Goal: Connect with others: Connect with others

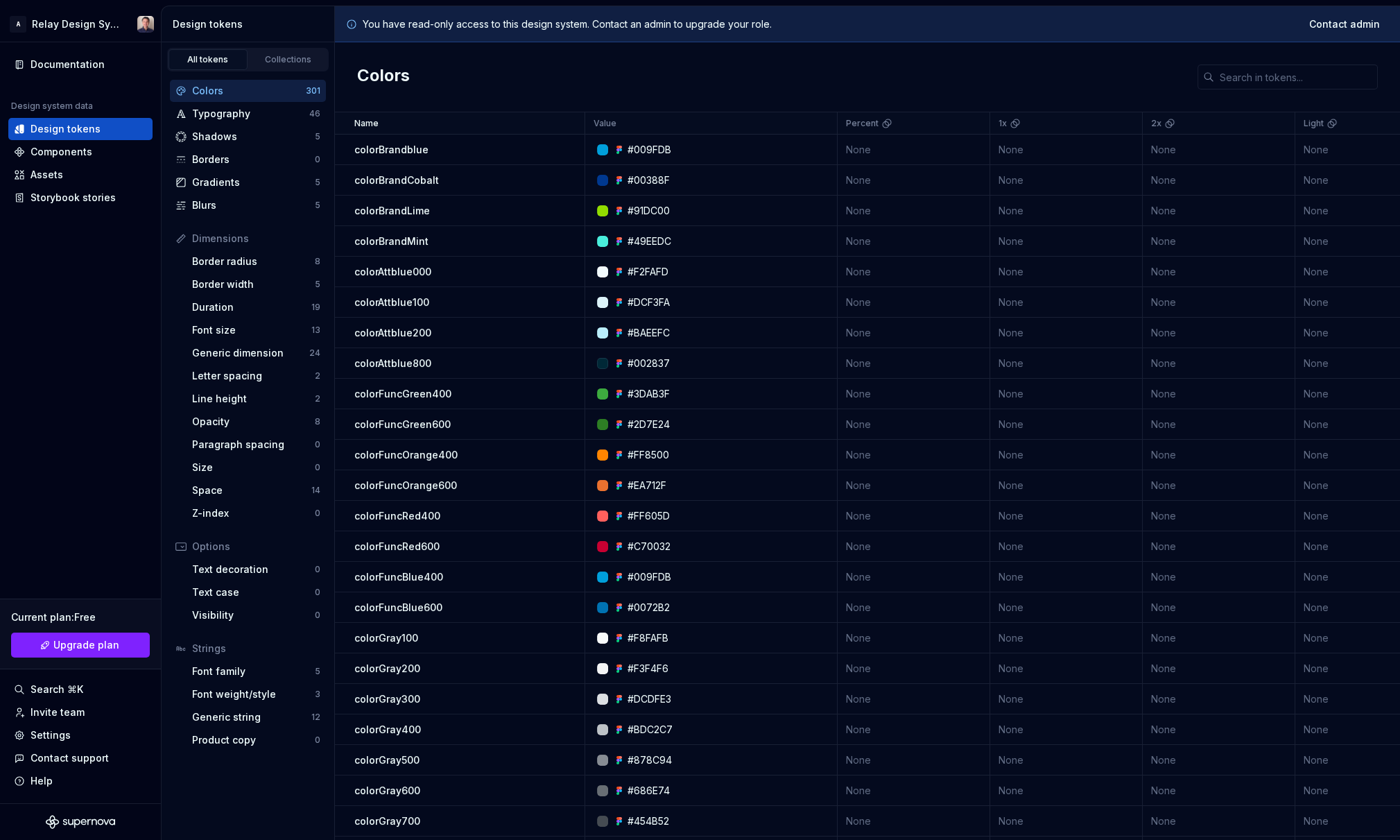
click at [406, 174] on p "colorBrandCobalt" at bounding box center [397, 180] width 85 height 14
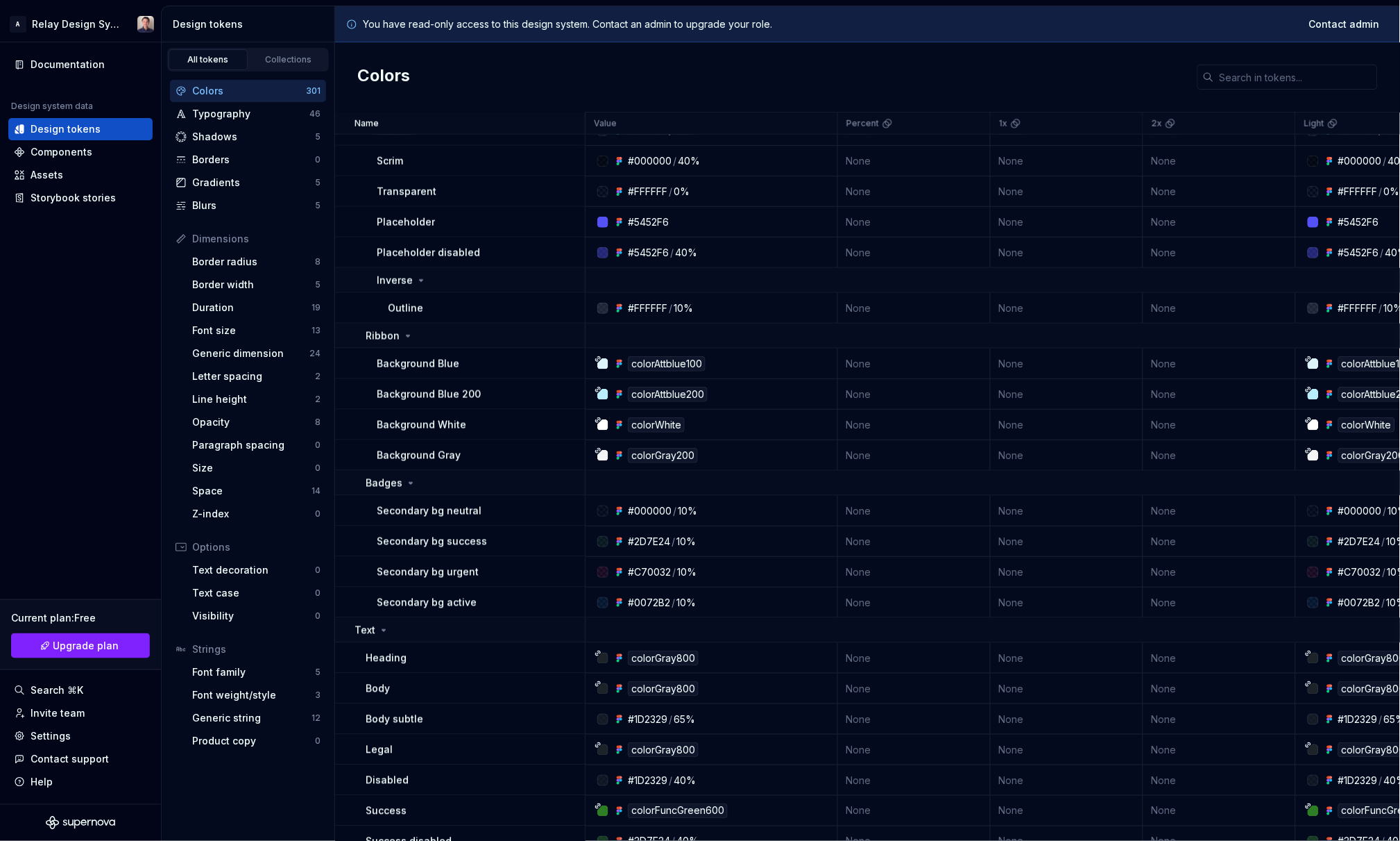
scroll to position [2060, 0]
click at [549, 395] on div "Background Blue 200" at bounding box center [481, 392] width 208 height 14
click at [513, 395] on div "Background Blue 200" at bounding box center [481, 392] width 208 height 14
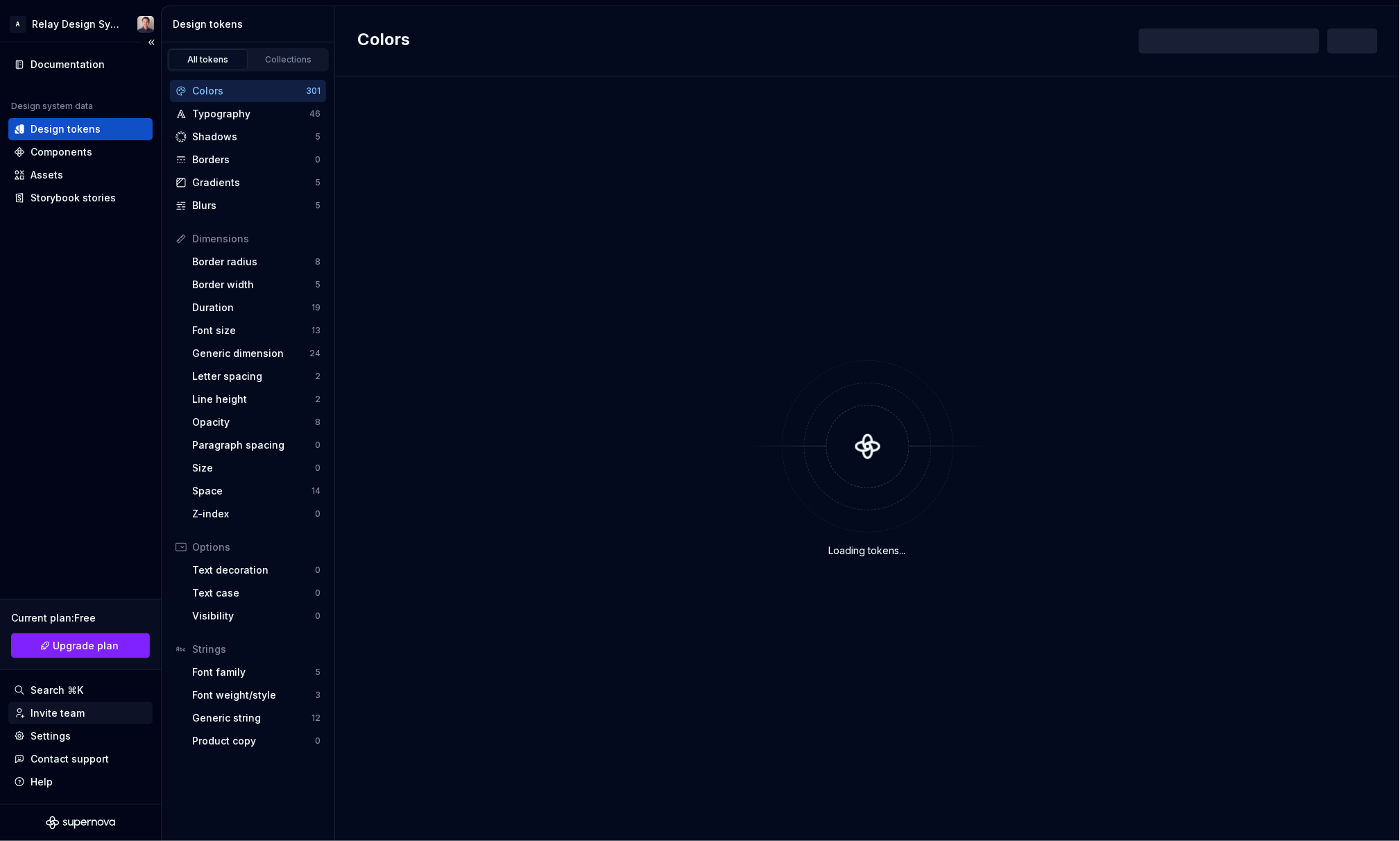
click at [67, 706] on div "Invite team" at bounding box center [58, 712] width 54 height 14
click at [64, 713] on div "Invite team" at bounding box center [58, 712] width 54 height 14
